Goal: Find specific page/section

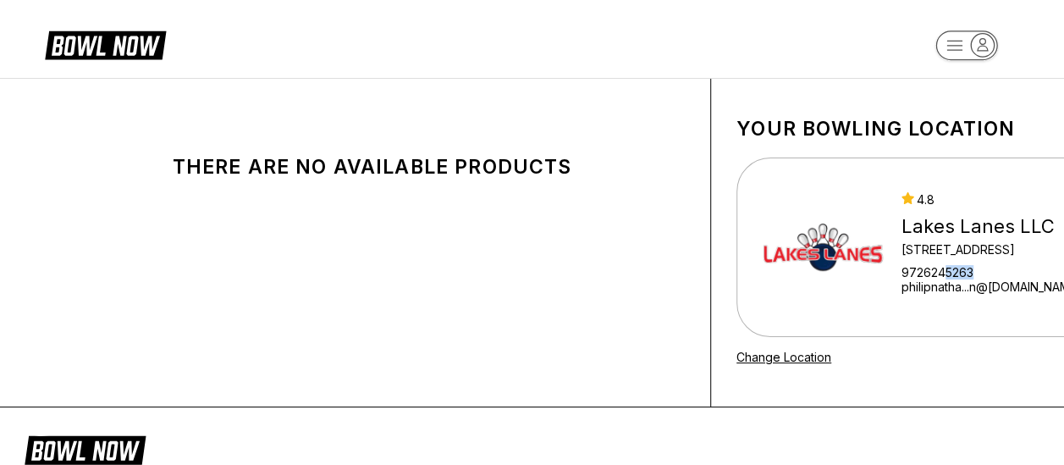
scroll to position [0, 58]
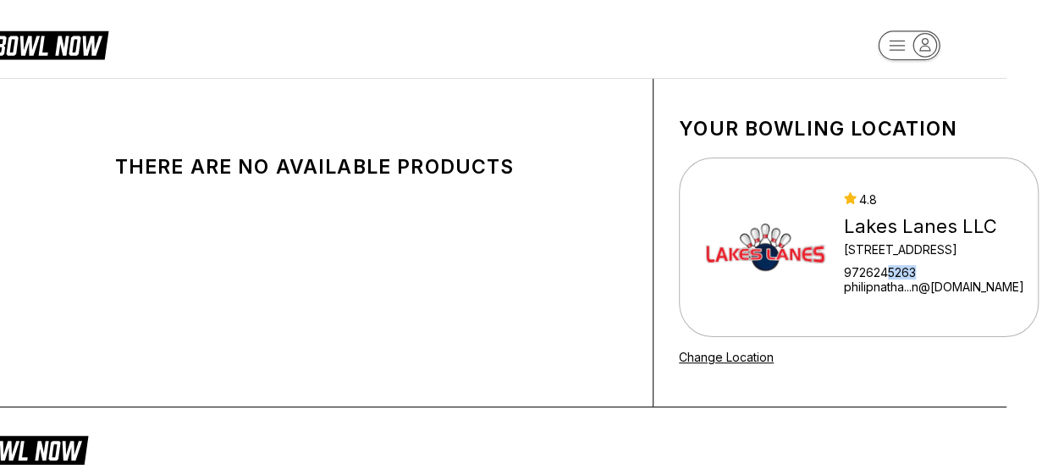
drag, startPoint x: 944, startPoint y: 274, endPoint x: 1079, endPoint y: 256, distance: 135.7
click at [1006, 256] on html "There are no available products Your bowling location 4.8 Lakes Lanes LLC 5000 …" at bounding box center [474, 417] width 1064 height 835
drag, startPoint x: 1076, startPoint y: 256, endPoint x: 934, endPoint y: 261, distance: 141.4
click at [934, 261] on div "[GEOGRAPHIC_DATA] LLC [STREET_ADDRESS][GEOGRAPHIC_DATA]...n@[DOMAIN_NAME]" at bounding box center [934, 247] width 180 height 110
click at [928, 252] on div "[STREET_ADDRESS]" at bounding box center [934, 249] width 180 height 14
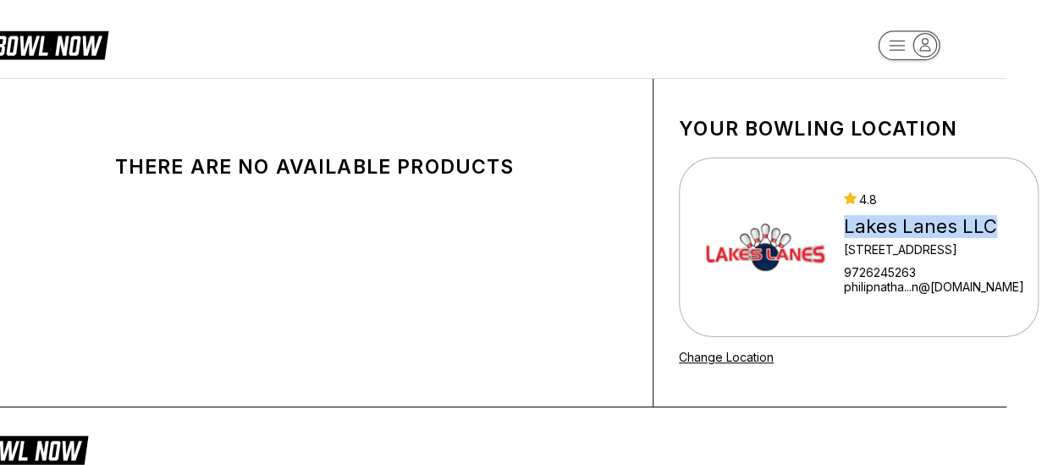
drag, startPoint x: 1000, startPoint y: 228, endPoint x: 839, endPoint y: 236, distance: 161.0
click at [839, 236] on div "[GEOGRAPHIC_DATA] LLC [STREET_ADDRESS][GEOGRAPHIC_DATA]...n@[DOMAIN_NAME]" at bounding box center [859, 246] width 360 height 179
copy div "Lakes Lanes LLC"
click at [948, 226] on div "Lakes Lanes LLC" at bounding box center [934, 226] width 180 height 23
click at [970, 234] on div "Lakes Lanes LLC" at bounding box center [934, 226] width 180 height 23
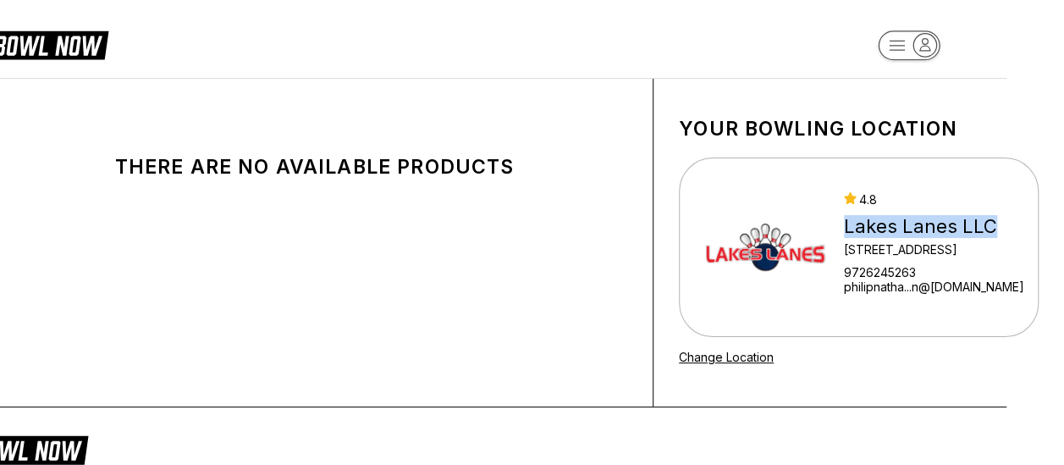
drag, startPoint x: 1004, startPoint y: 225, endPoint x: 838, endPoint y: 231, distance: 166.0
click at [838, 231] on div "[GEOGRAPHIC_DATA] LLC [STREET_ADDRESS][GEOGRAPHIC_DATA]...n@[DOMAIN_NAME]" at bounding box center [859, 246] width 360 height 179
copy div "Lakes Lanes LLC"
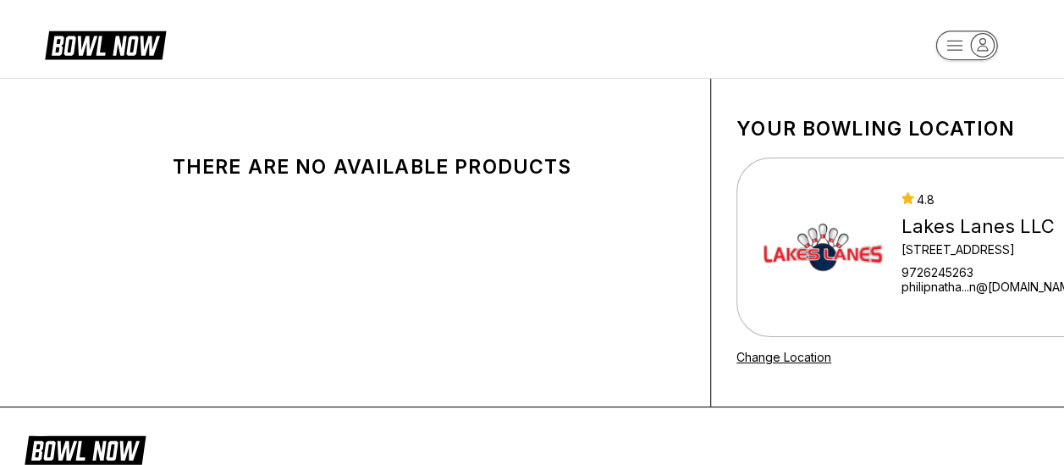
click at [968, 250] on div "[STREET_ADDRESS]" at bounding box center [991, 249] width 180 height 14
click at [836, 267] on img at bounding box center [822, 247] width 127 height 127
click at [983, 238] on div "[GEOGRAPHIC_DATA] LLC [STREET_ADDRESS][GEOGRAPHIC_DATA]...n@[DOMAIN_NAME]" at bounding box center [991, 247] width 180 height 110
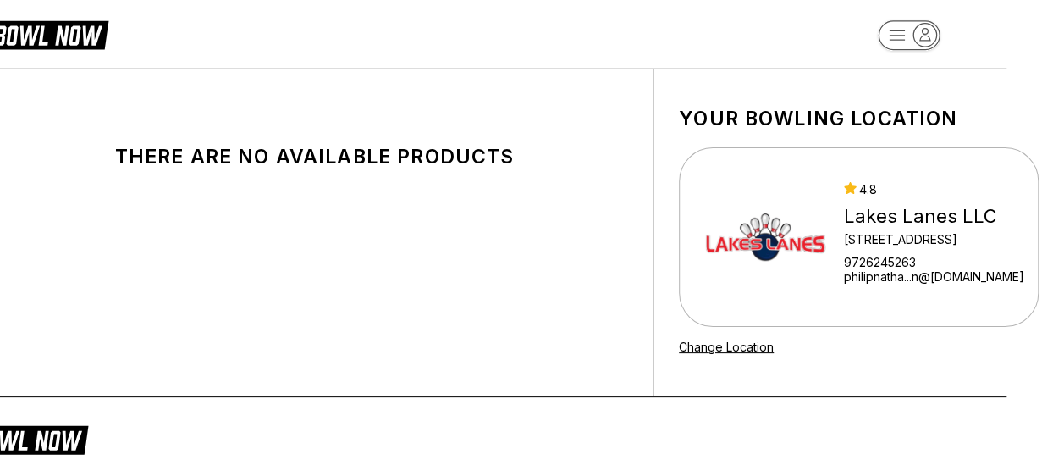
scroll to position [0, 58]
